Goal: Information Seeking & Learning: Learn about a topic

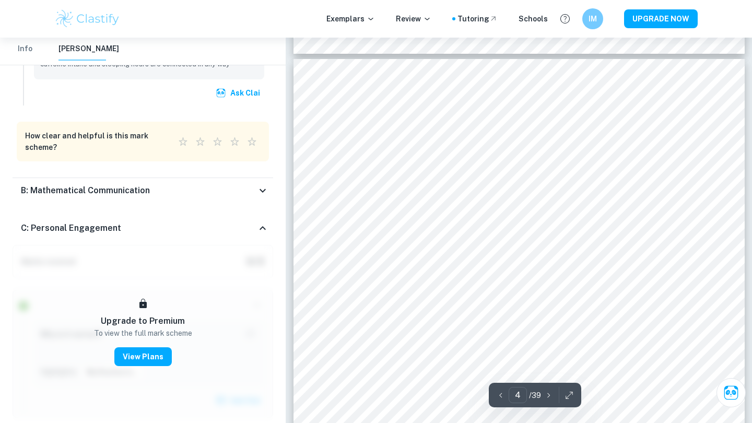
scroll to position [1914, 0]
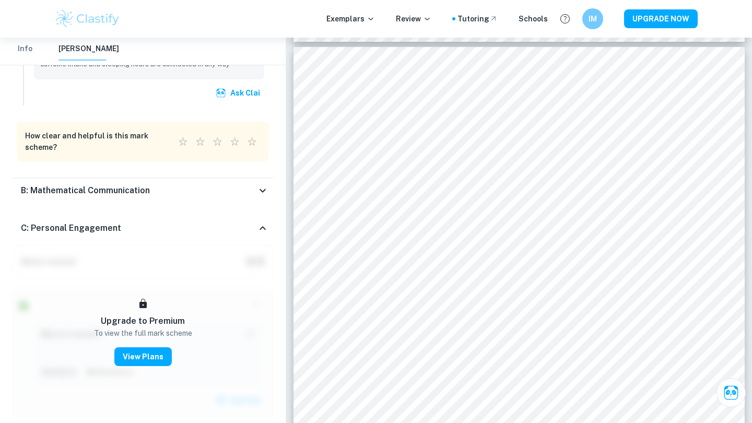
drag, startPoint x: 361, startPoint y: 186, endPoint x: 413, endPoint y: 186, distance: 51.7
click at [413, 186] on div at bounding box center [453, 359] width 215 height 472
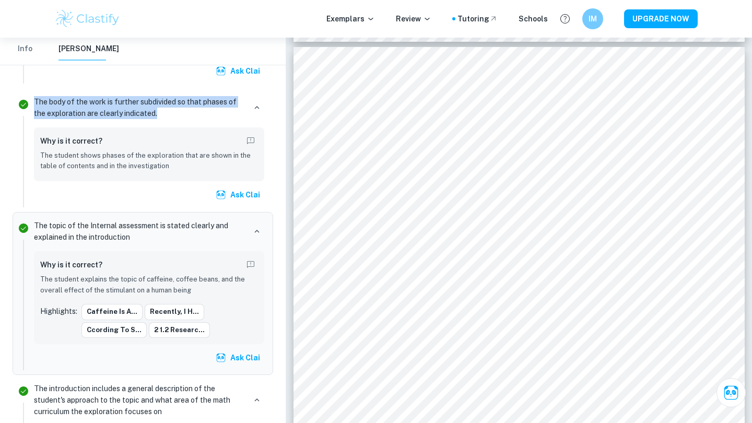
drag, startPoint x: 279, startPoint y: 90, endPoint x: 237, endPoint y: 94, distance: 42.5
click at [237, 94] on div "The body of the work is further subdivided so that phases of the exploration ar…" at bounding box center [149, 150] width 239 height 115
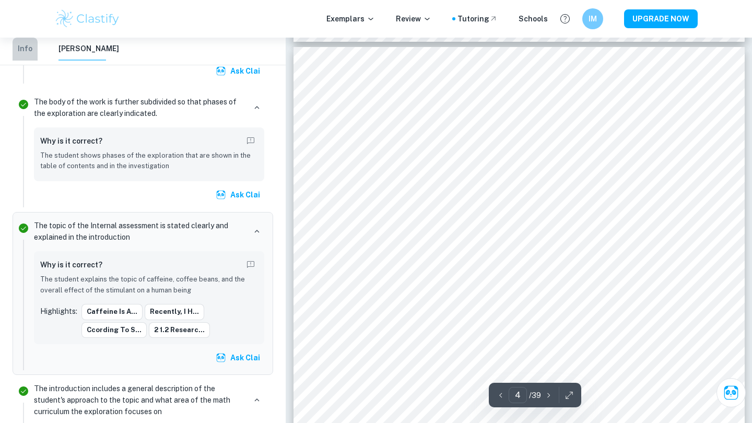
click at [37, 49] on button "Info" at bounding box center [25, 49] width 25 height 23
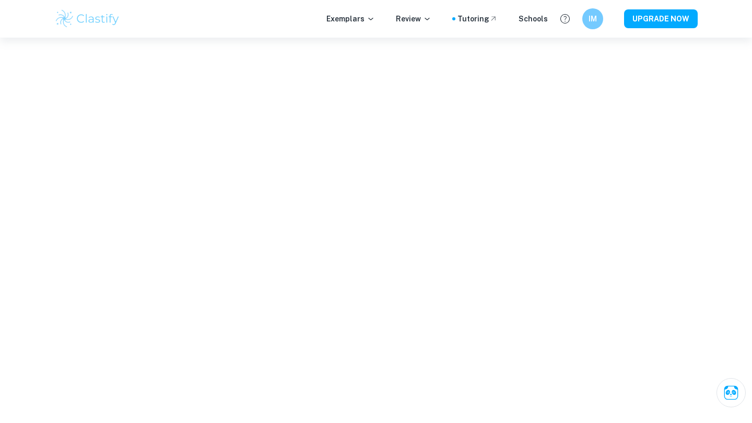
scroll to position [121, 0]
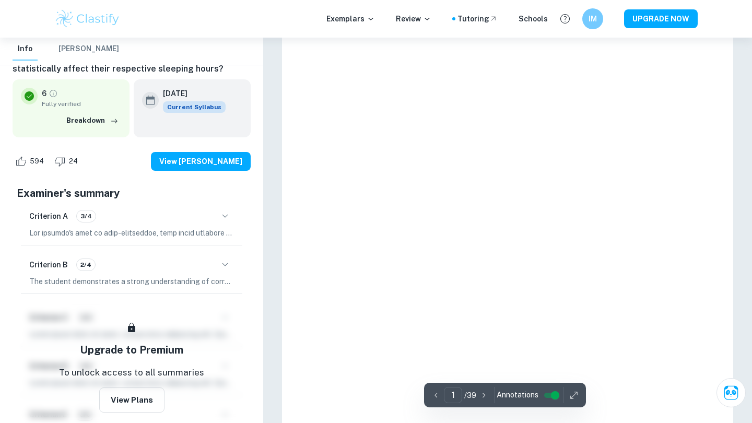
type input "4"
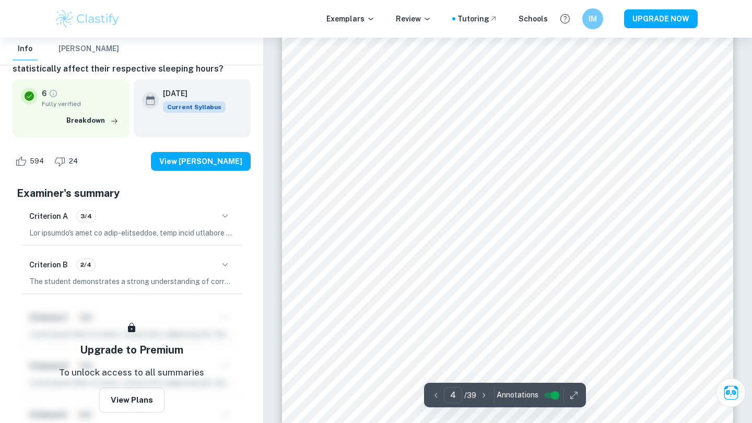
scroll to position [1827, 0]
click at [576, 400] on icon "button" at bounding box center [574, 395] width 10 height 10
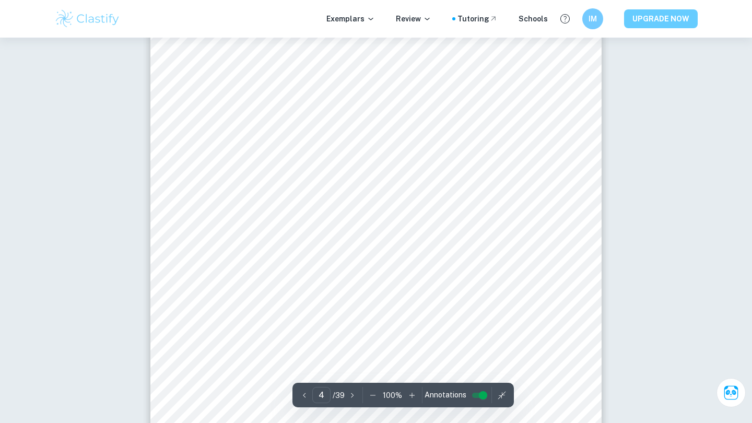
click at [655, 18] on button "UPGRADE NOW" at bounding box center [661, 18] width 74 height 19
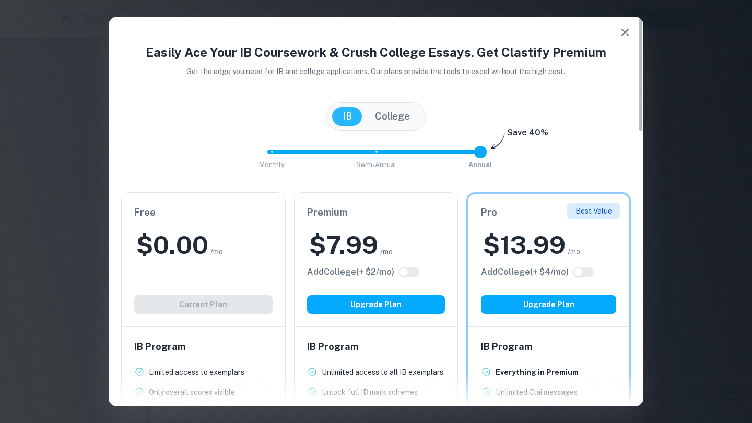
click at [207, 301] on div "Free $ 0.00 /mo Add College (+ $ 2 /mo) Current Plan" at bounding box center [203, 260] width 163 height 134
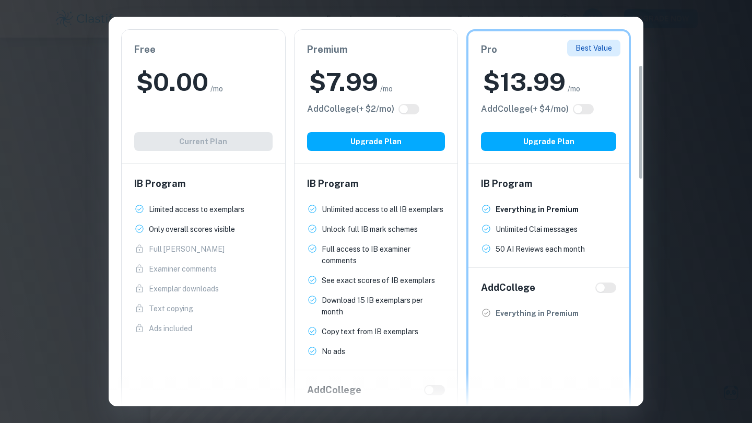
scroll to position [160, 0]
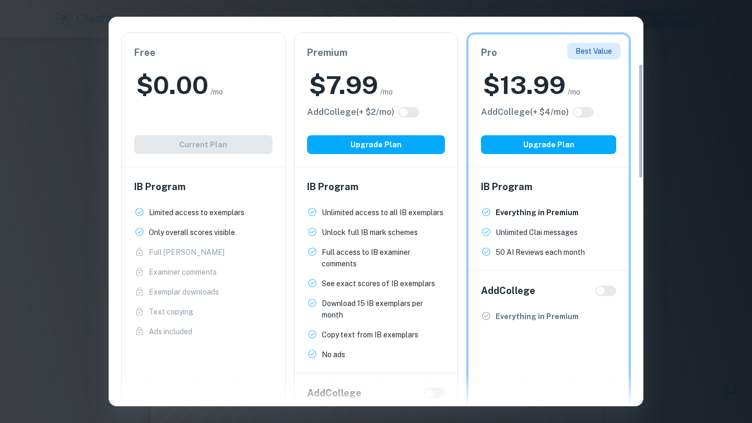
click at [652, 27] on div "Easily Ace Your IB Coursework & Crush College Essays. Get Clastify Premium Get …" at bounding box center [376, 211] width 752 height 423
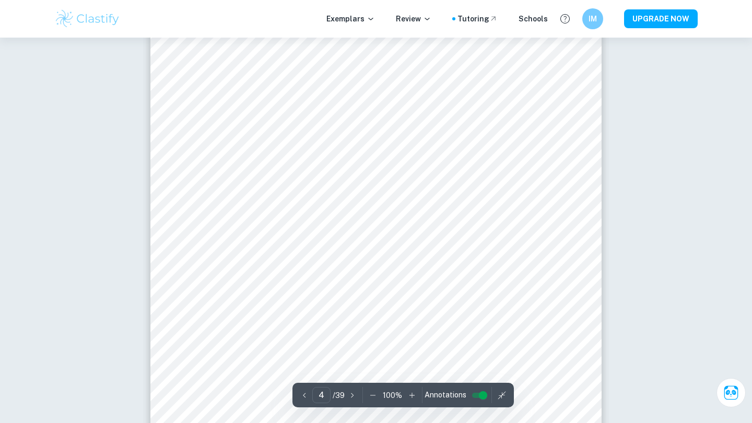
scroll to position [1811, 0]
click at [478, 391] on input "controlled" at bounding box center [483, 395] width 38 height 13
click at [474, 393] on input "controlled" at bounding box center [475, 395] width 38 height 13
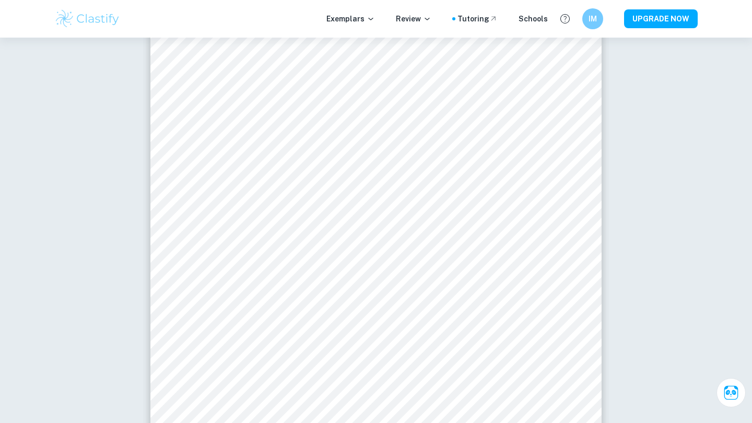
click at [237, 6] on div "Exemplars Review Tutoring Schools IM UPGRADE NOW" at bounding box center [376, 19] width 752 height 38
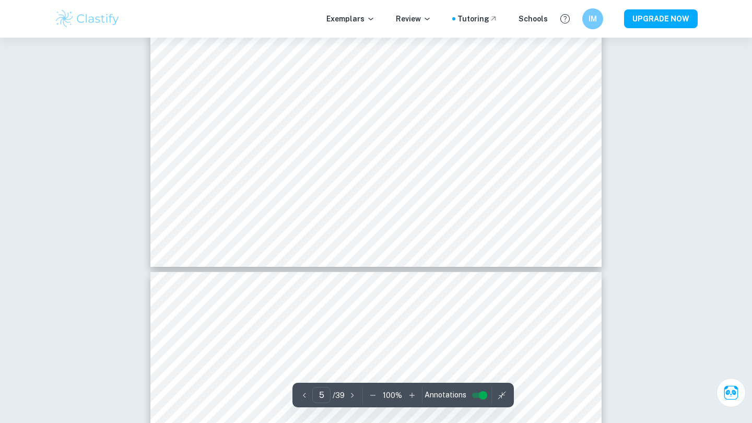
scroll to position [2721, 1]
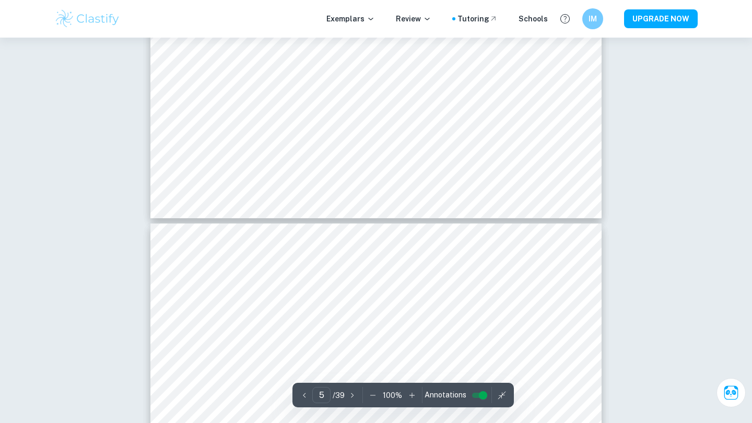
type input "4"
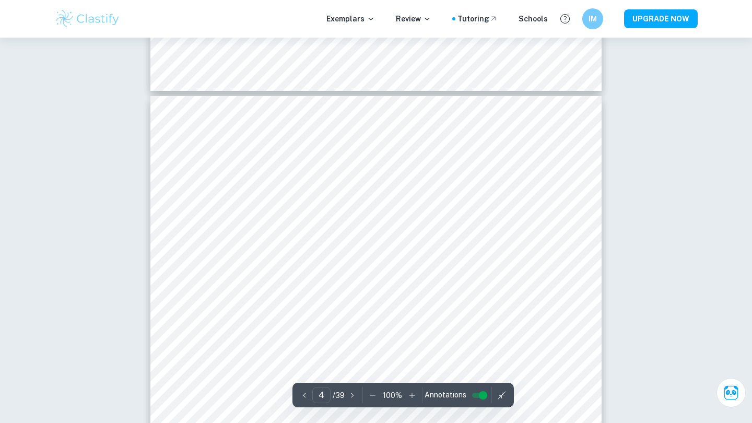
scroll to position [1721, 0]
click at [260, 329] on div at bounding box center [311, 406] width 215 height 472
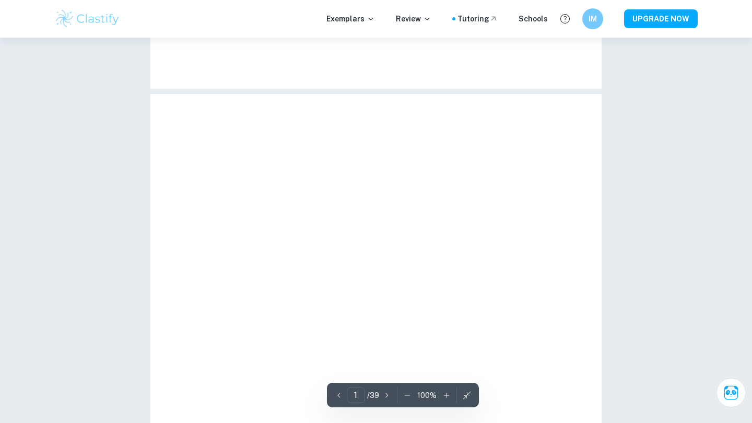
type input "4"
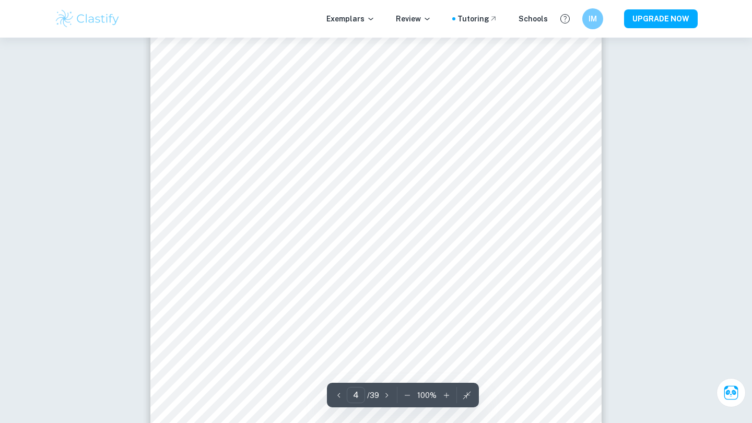
scroll to position [1882, 0]
